Goal: Task Accomplishment & Management: Manage account settings

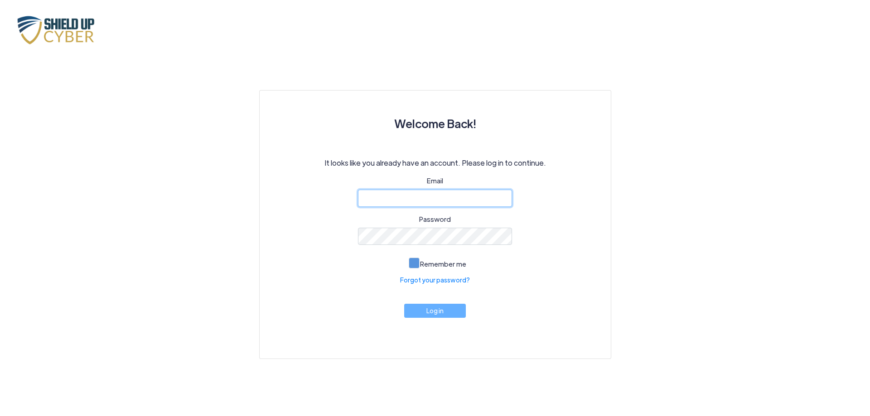
type input "[EMAIL_ADDRESS][DOMAIN_NAME]"
click at [414, 265] on span at bounding box center [414, 263] width 11 height 11
click at [0, 0] on input "Remember me" at bounding box center [0, 0] width 0 height 0
click at [435, 313] on button "Log in" at bounding box center [435, 309] width 62 height 14
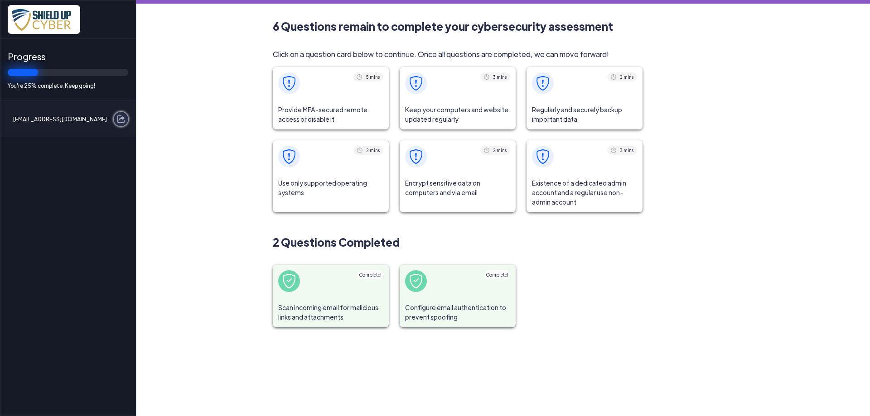
click at [120, 117] on img at bounding box center [120, 119] width 7 height 7
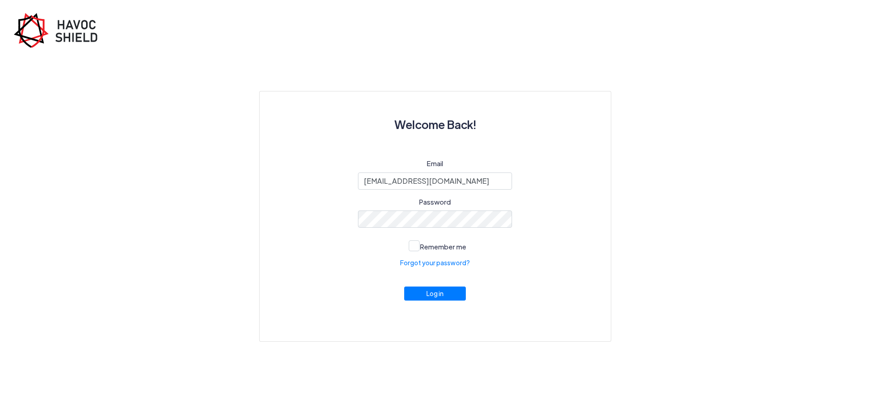
click at [787, 277] on div "Welcome Back! Email iib@senterlaw.com Password Remember me Forgot your password…" at bounding box center [435, 171] width 870 height 342
